Goal: Find specific page/section: Find specific page/section

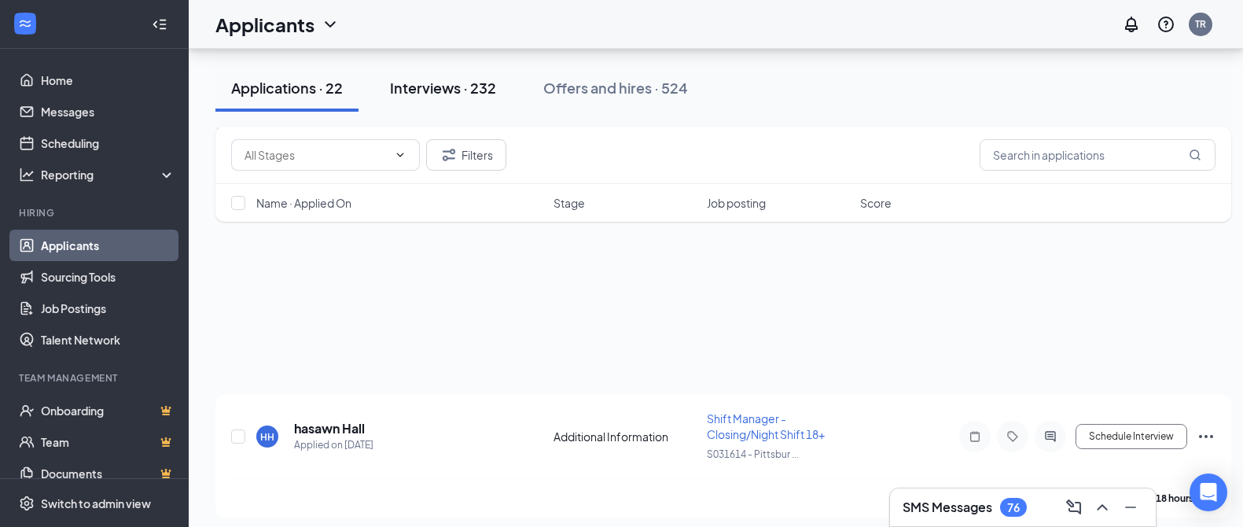
scroll to position [196, 0]
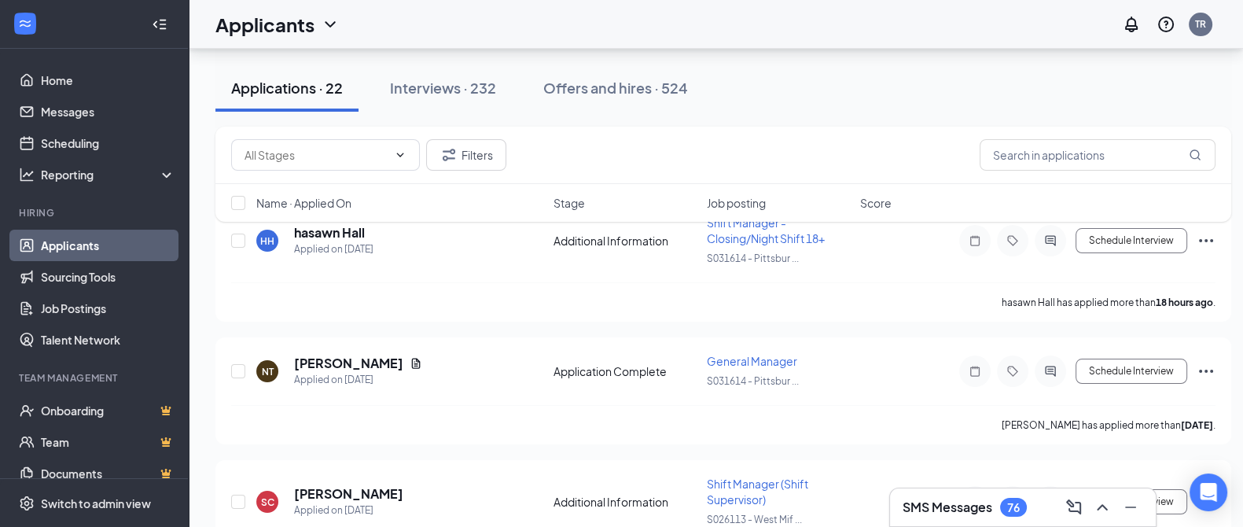
drag, startPoint x: 423, startPoint y: 81, endPoint x: 1133, endPoint y: 410, distance: 782.7
click at [422, 82] on div "Interviews · 232" at bounding box center [443, 88] width 106 height 20
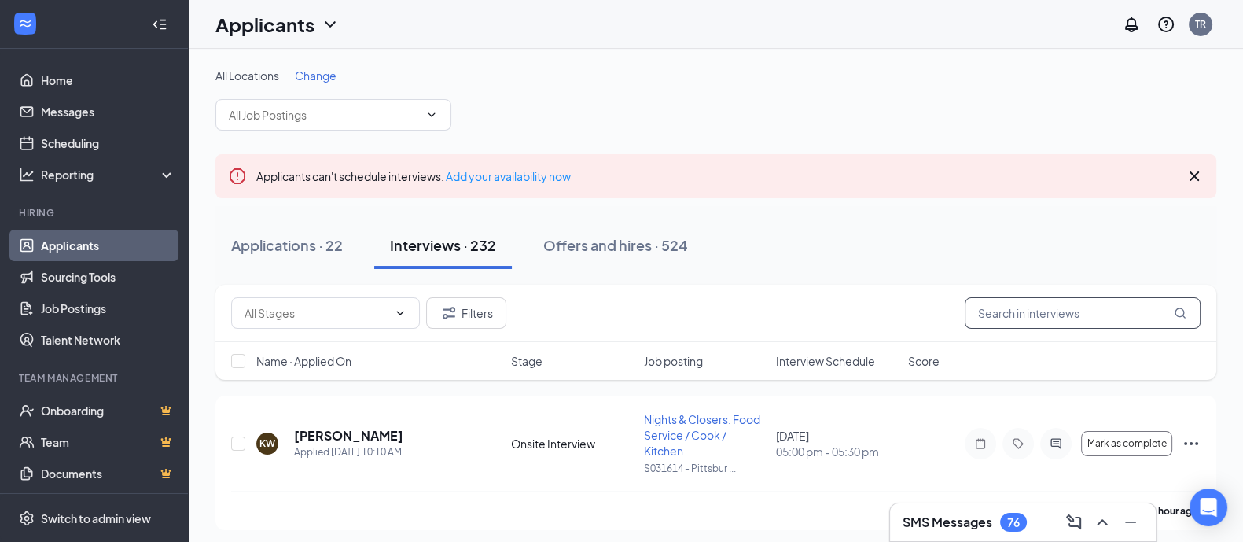
click at [1041, 312] on input "text" at bounding box center [1083, 312] width 236 height 31
click at [1036, 318] on input "text" at bounding box center [1083, 312] width 236 height 31
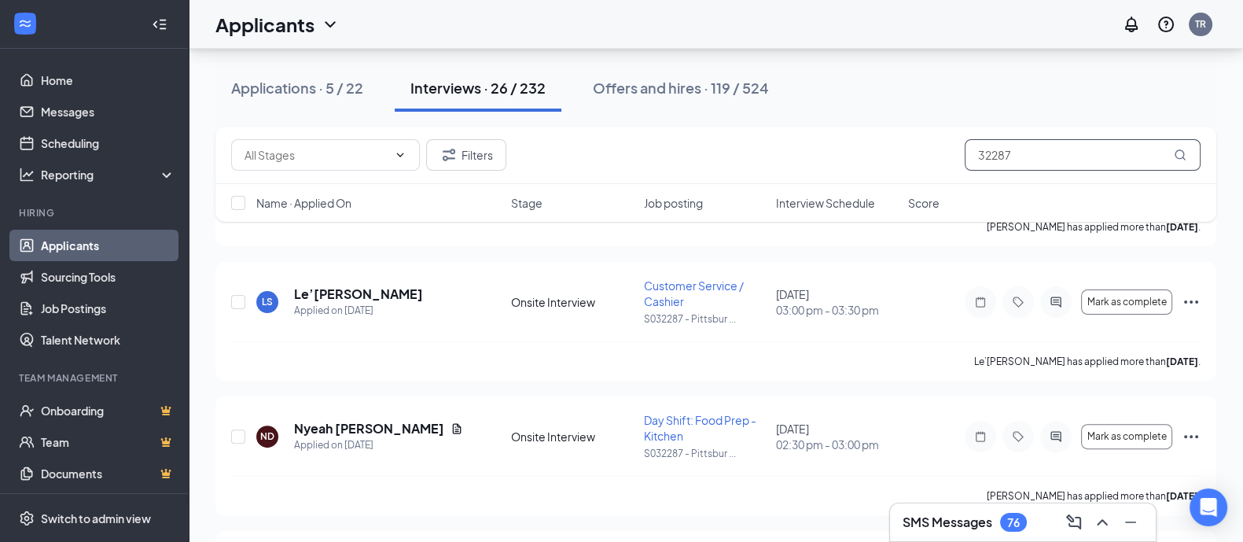
scroll to position [392, 0]
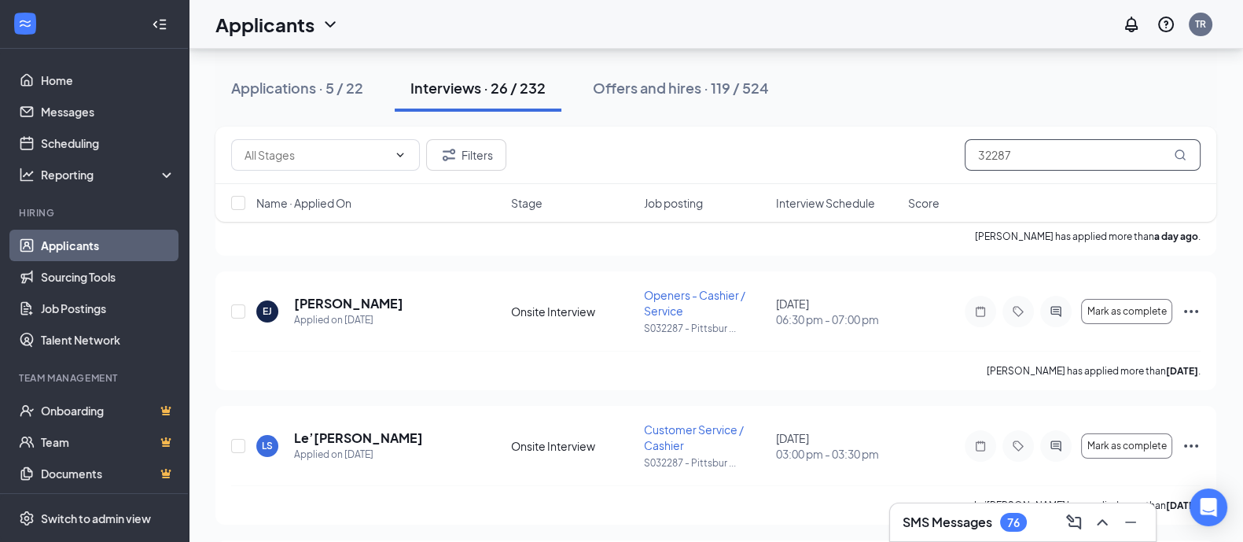
type input "32287"
click at [75, 250] on link "Applicants" at bounding box center [108, 245] width 134 height 31
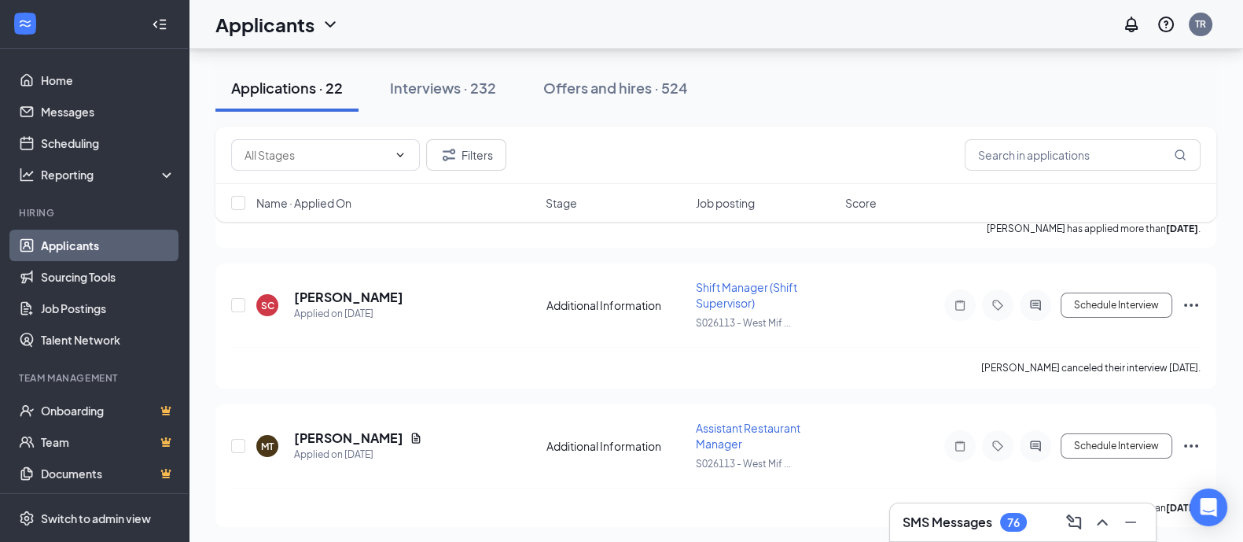
drag, startPoint x: 289, startPoint y: 83, endPoint x: 551, endPoint y: 145, distance: 269.1
click at [289, 84] on div "Applications · 22" at bounding box center [287, 88] width 112 height 20
